Goal: Task Accomplishment & Management: Understand process/instructions

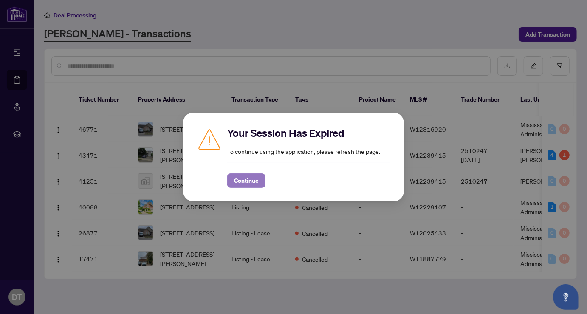
click at [251, 182] on span "Continue" at bounding box center [246, 181] width 25 height 14
